Goal: Information Seeking & Learning: Learn about a topic

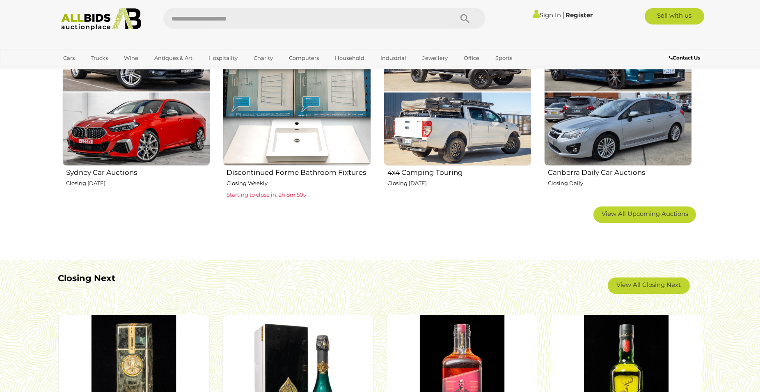
scroll to position [544, 0]
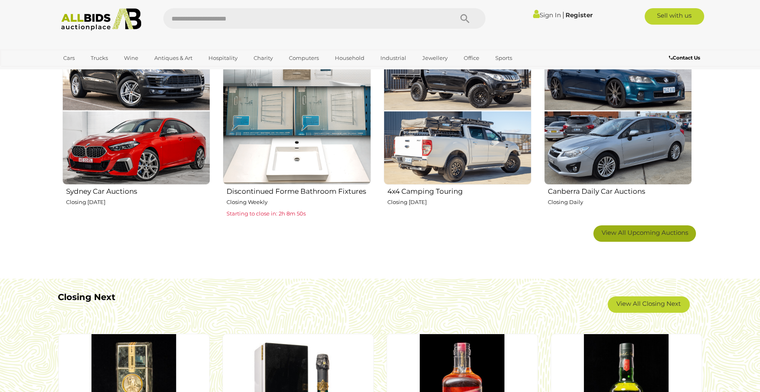
click at [654, 231] on span "View All Upcoming Auctions" at bounding box center [644, 233] width 87 height 8
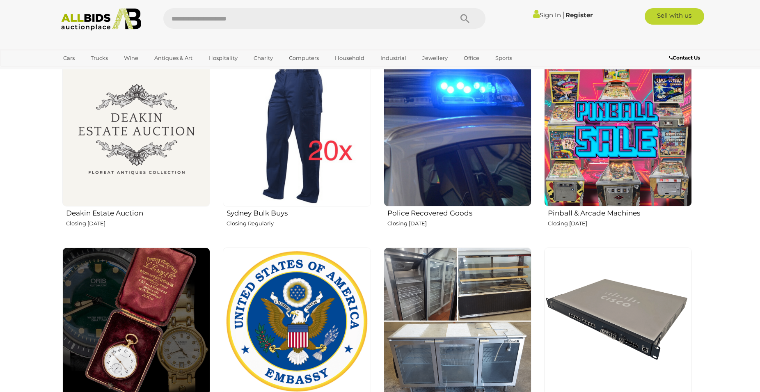
scroll to position [377, 0]
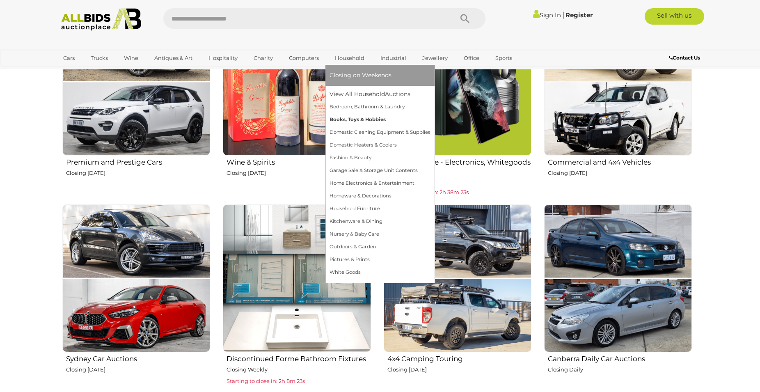
click at [357, 117] on link "Books, Toys & Hobbies" at bounding box center [379, 119] width 101 height 13
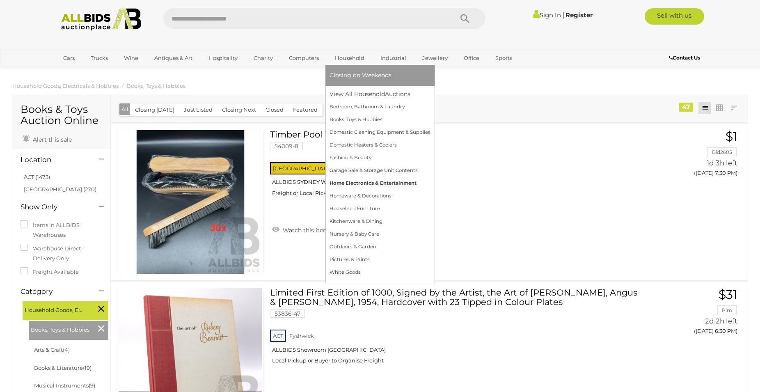
click at [363, 183] on link "Home Electronics & Entertainment" at bounding box center [379, 183] width 101 height 13
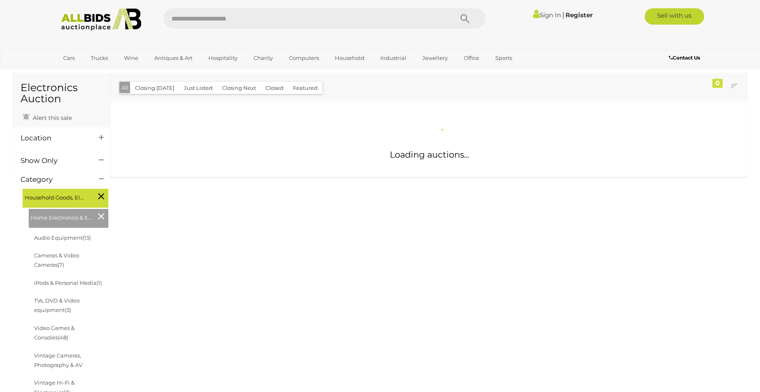
scroll to position [42, 0]
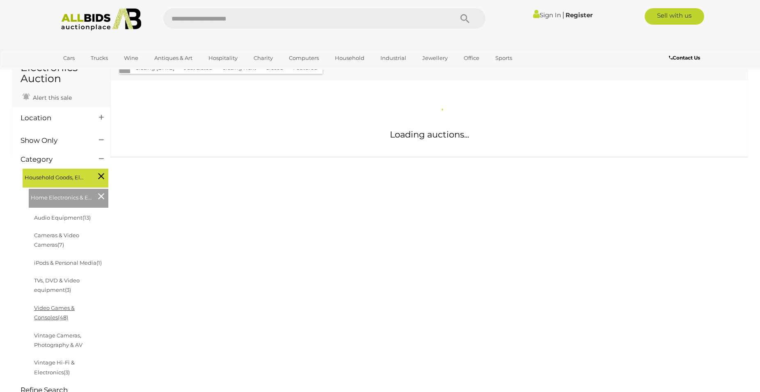
click at [80, 254] on li "Cameras & Video Cameras (7)" at bounding box center [72, 239] width 78 height 27
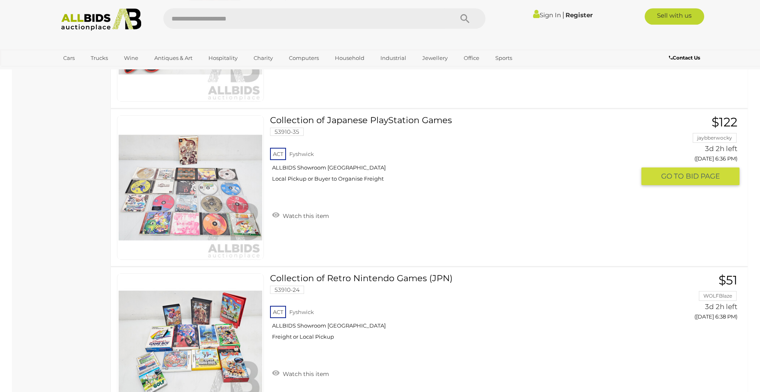
scroll to position [3850, 0]
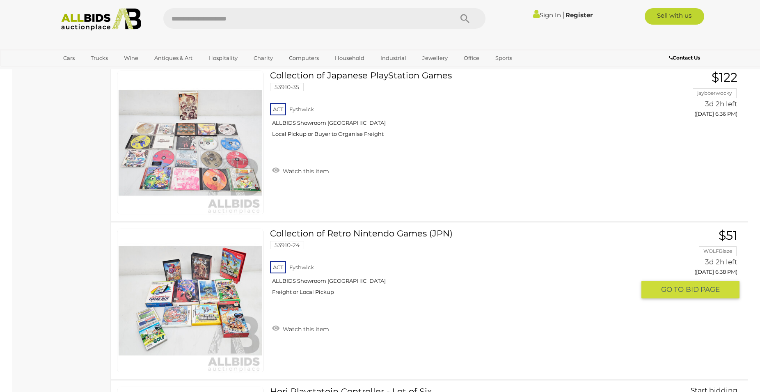
click at [389, 230] on link "Collection of Retro Nintendo Games (JPN) 53910-24 ACT Fyshwick ALLBIDS Showroom…" at bounding box center [455, 265] width 359 height 73
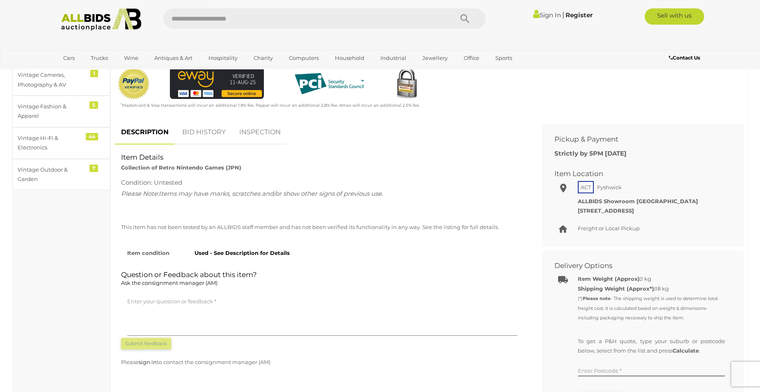
scroll to position [251, 0]
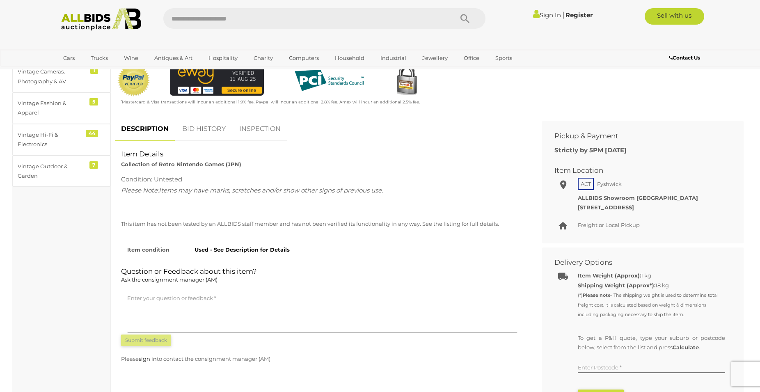
click at [200, 127] on link "BID HISTORY" at bounding box center [204, 129] width 56 height 24
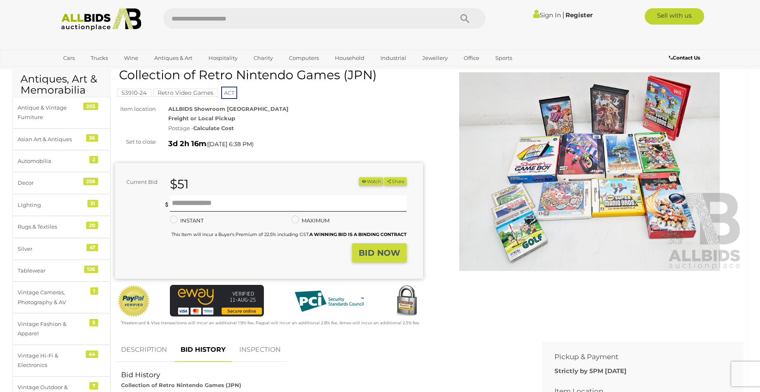
scroll to position [0, 0]
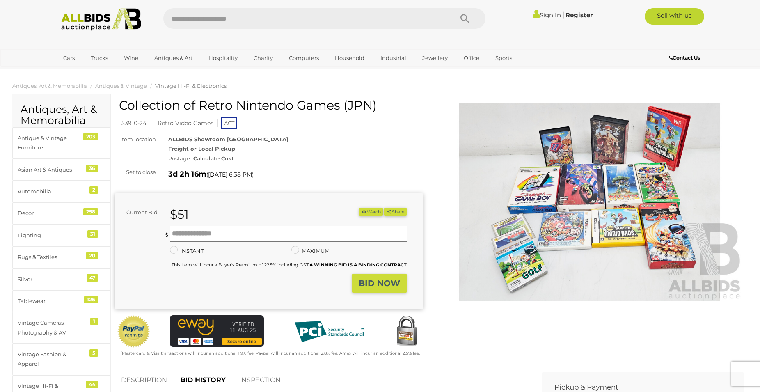
click at [140, 121] on mark "53910-24" at bounding box center [134, 123] width 34 height 8
click at [179, 126] on mark "Retro Video Games" at bounding box center [185, 123] width 65 height 8
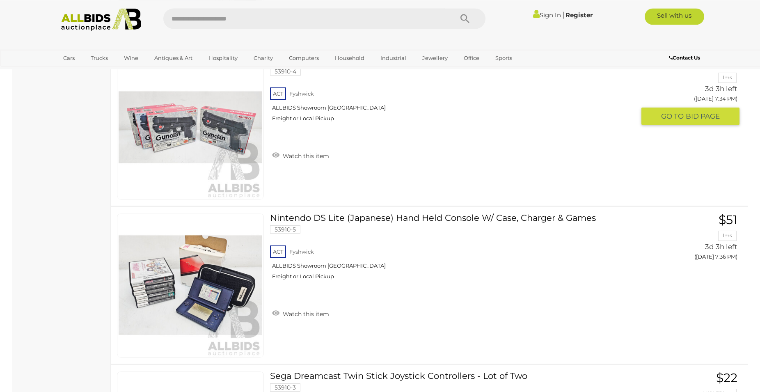
scroll to position [5105, 0]
